Goal: Information Seeking & Learning: Learn about a topic

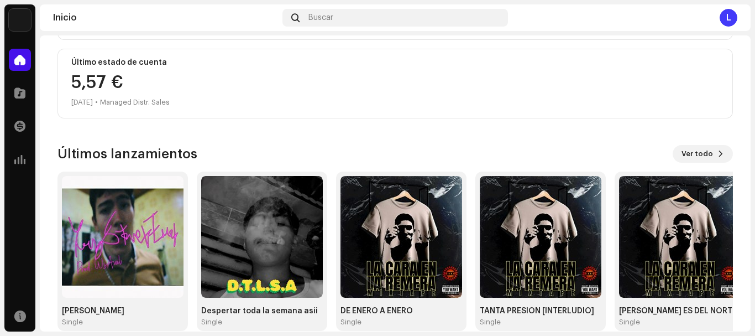
scroll to position [294, 0]
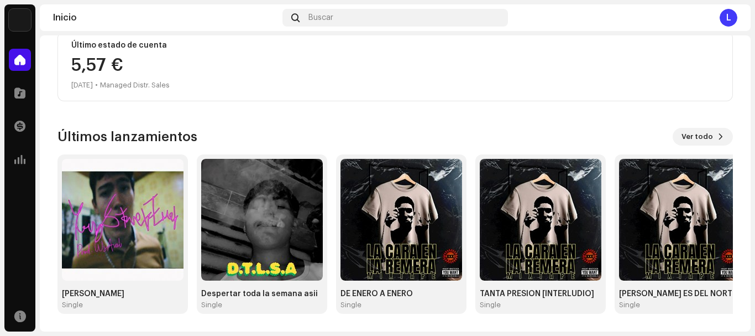
click at [687, 124] on div "L Hola, , LOSRIAL Propietario Diskover Entertainment SL Administrador(a) Saldo …" at bounding box center [396, 37] width 676 height 590
click at [700, 133] on span "Ver todo" at bounding box center [698, 137] width 32 height 22
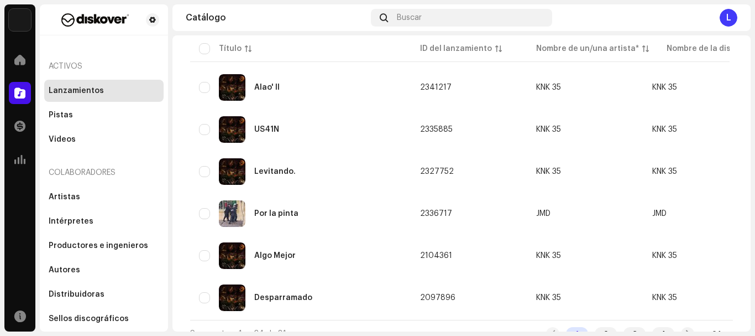
scroll to position [884, 0]
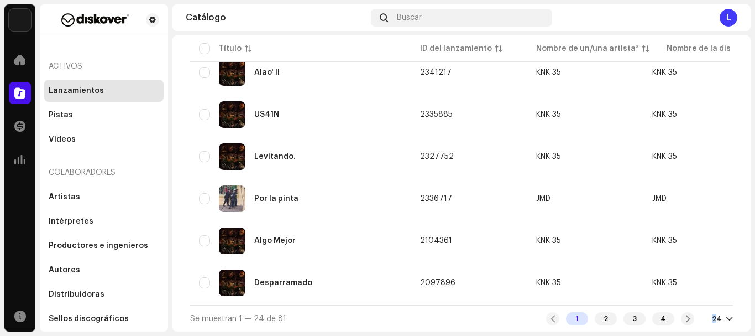
drag, startPoint x: 711, startPoint y: 319, endPoint x: 706, endPoint y: 312, distance: 8.2
click at [706, 313] on div "1 2 3 4 24" at bounding box center [639, 318] width 187 height 13
click at [712, 323] on div "1 2 3 4 24" at bounding box center [639, 318] width 187 height 13
click at [719, 321] on div "24" at bounding box center [722, 318] width 21 height 9
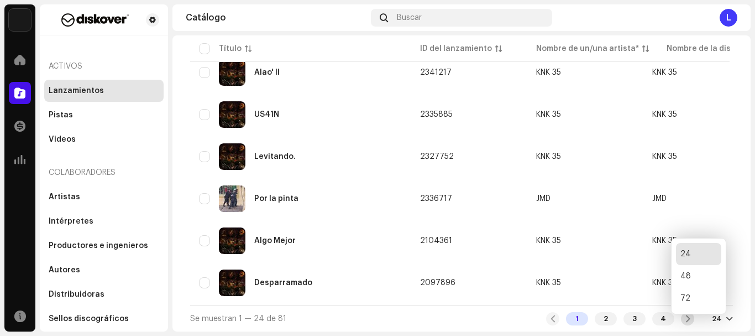
click at [688, 319] on div at bounding box center [687, 318] width 13 height 13
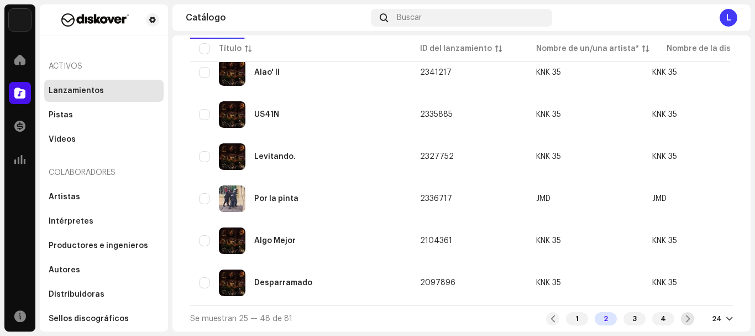
click at [686, 321] on span at bounding box center [688, 318] width 7 height 9
click at [685, 314] on span at bounding box center [688, 318] width 7 height 9
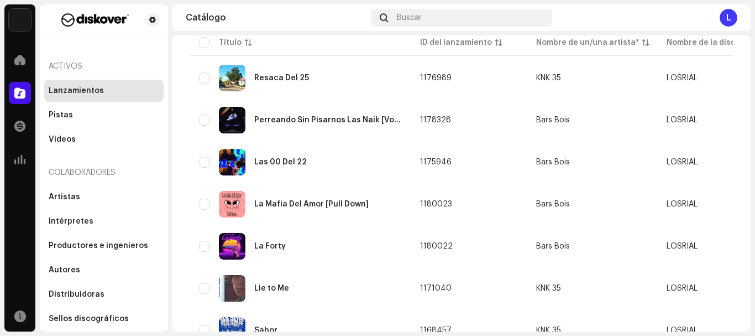
scroll to position [251, 0]
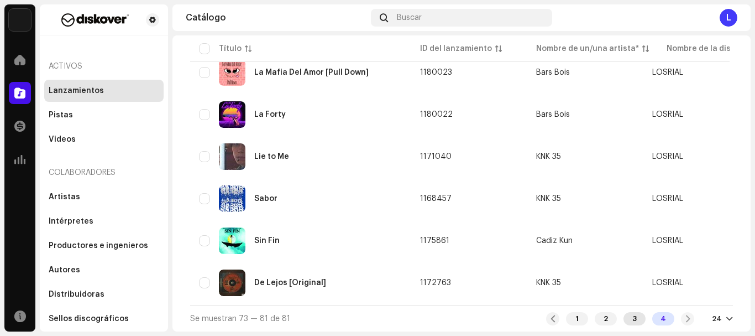
click at [633, 322] on div "3" at bounding box center [635, 318] width 22 height 13
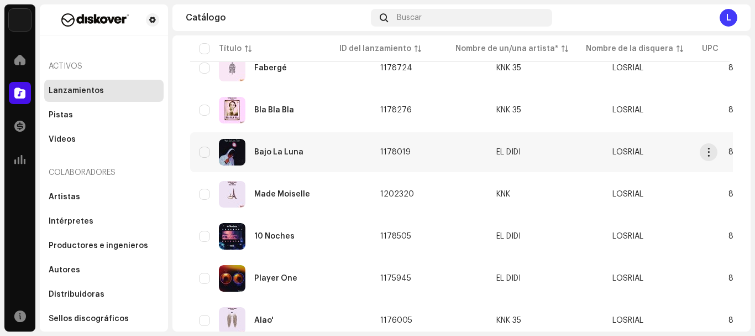
scroll to position [884, 0]
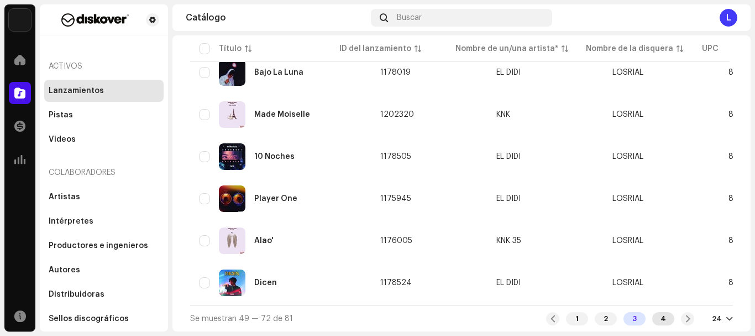
click at [664, 318] on div "4" at bounding box center [664, 318] width 22 height 13
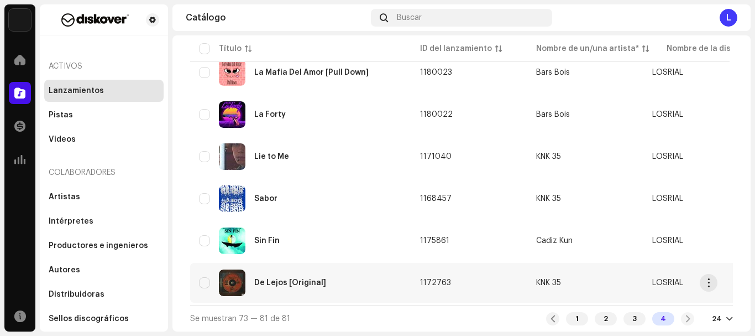
scroll to position [253, 0]
click at [680, 316] on div "1 2 3 4" at bounding box center [620, 318] width 148 height 13
click at [679, 321] on div "1 2 3 4" at bounding box center [620, 318] width 148 height 13
